Goal: Task Accomplishment & Management: Manage account settings

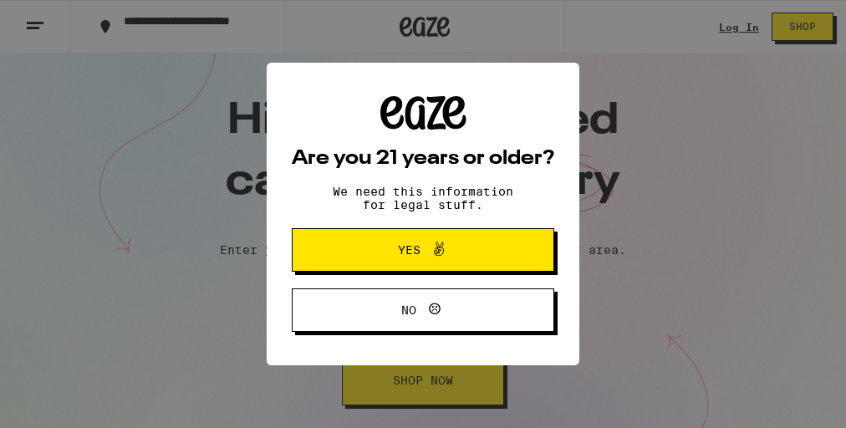
click at [431, 258] on icon at bounding box center [439, 249] width 20 height 20
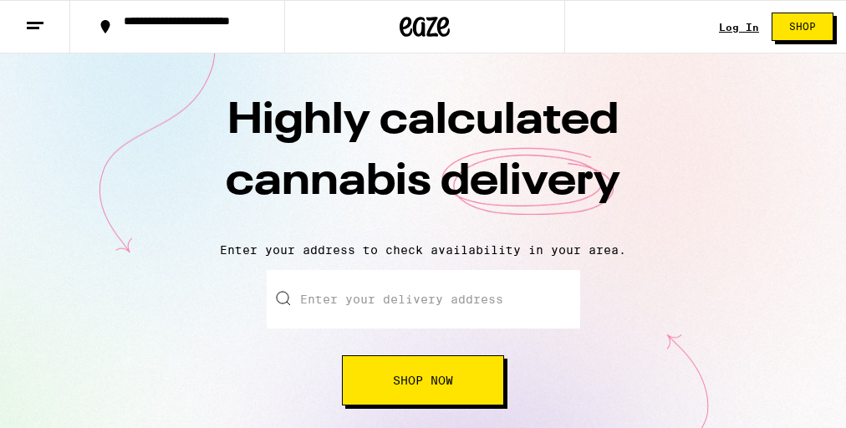
click at [732, 23] on link "Log In" at bounding box center [739, 27] width 40 height 11
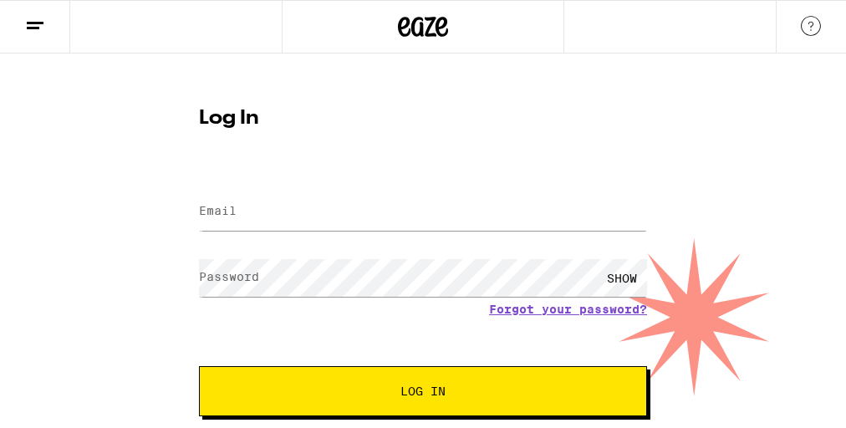
click at [349, 215] on input "Email" at bounding box center [423, 212] width 448 height 38
type input "[EMAIL_ADDRESS][DOMAIN_NAME]"
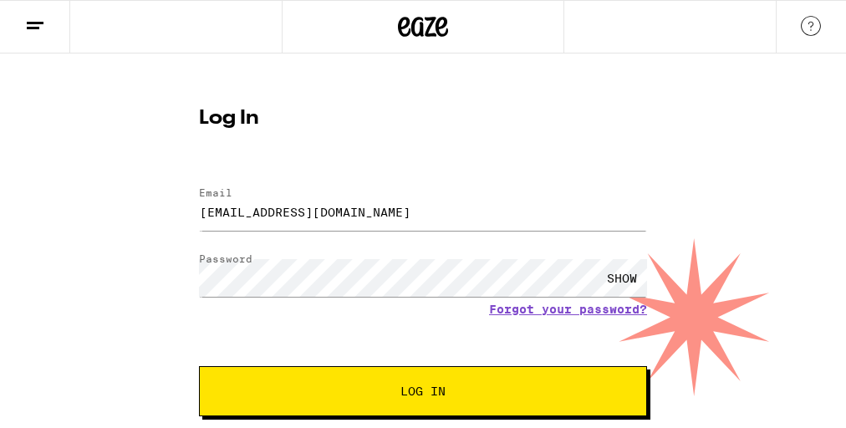
click at [449, 388] on span "Log In" at bounding box center [423, 391] width 313 height 12
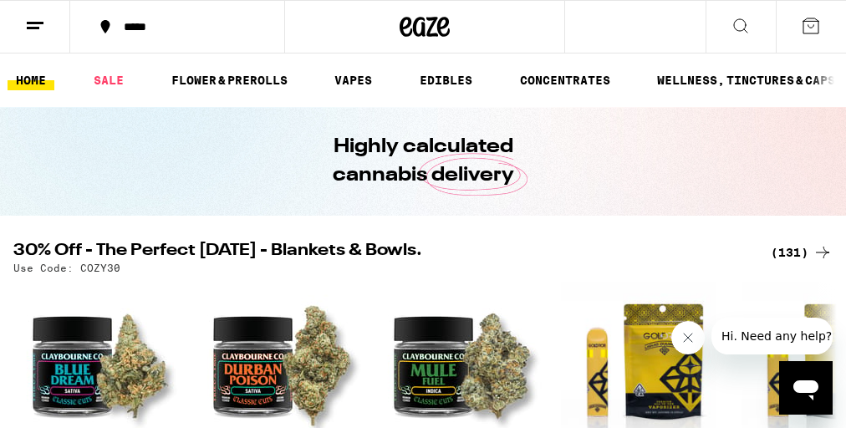
click at [38, 18] on icon at bounding box center [35, 26] width 20 height 20
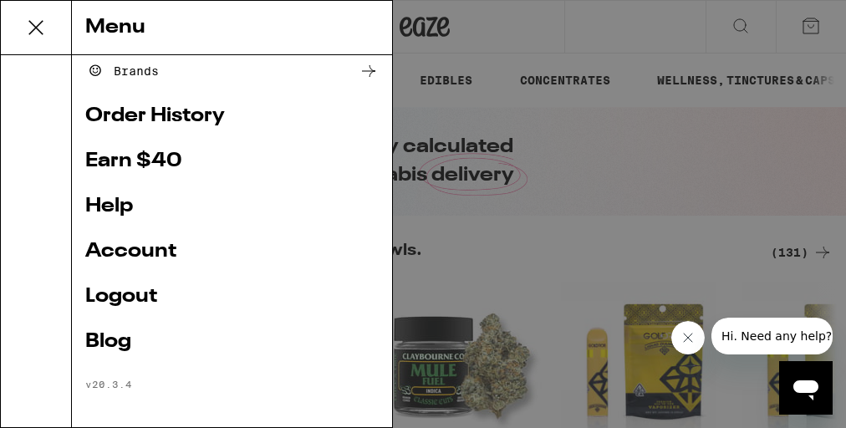
scroll to position [335, 0]
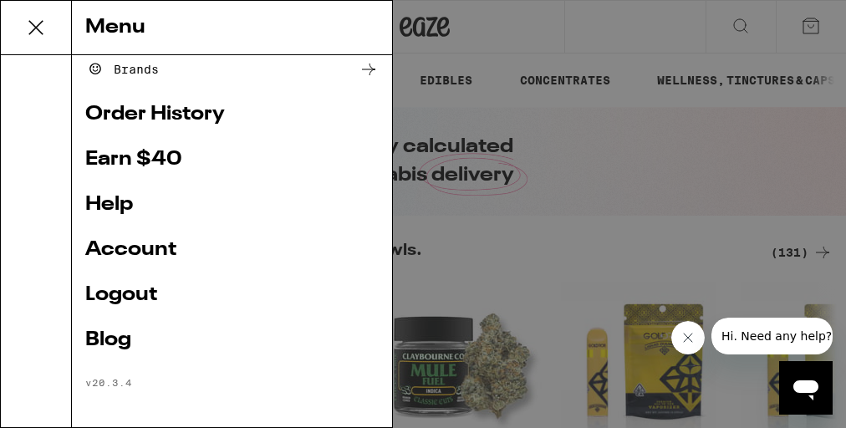
click at [159, 253] on link "Account" at bounding box center [232, 250] width 294 height 20
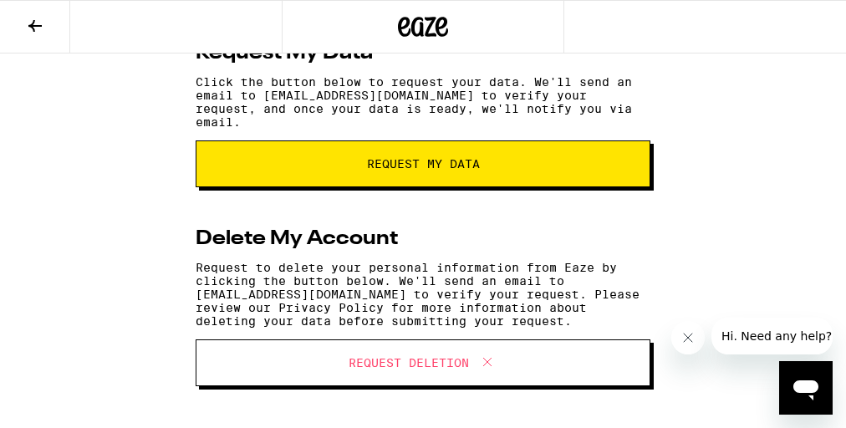
scroll to position [452, 0]
click at [411, 364] on span "Request Deletion" at bounding box center [409, 363] width 120 height 12
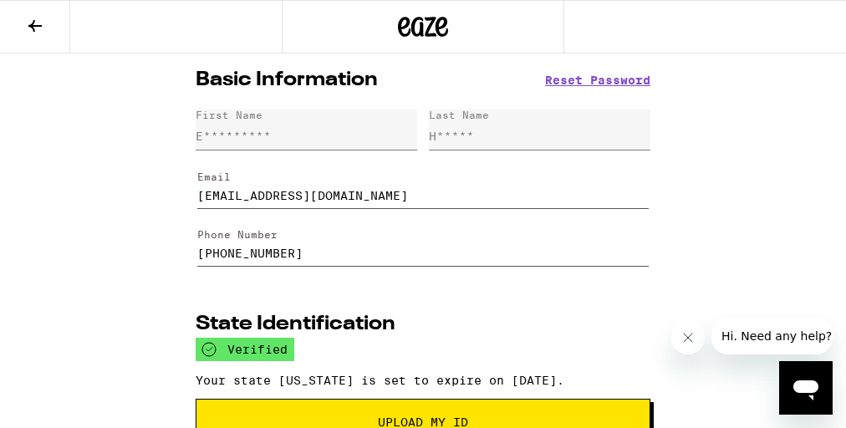
scroll to position [0, 0]
